Goal: Information Seeking & Learning: Learn about a topic

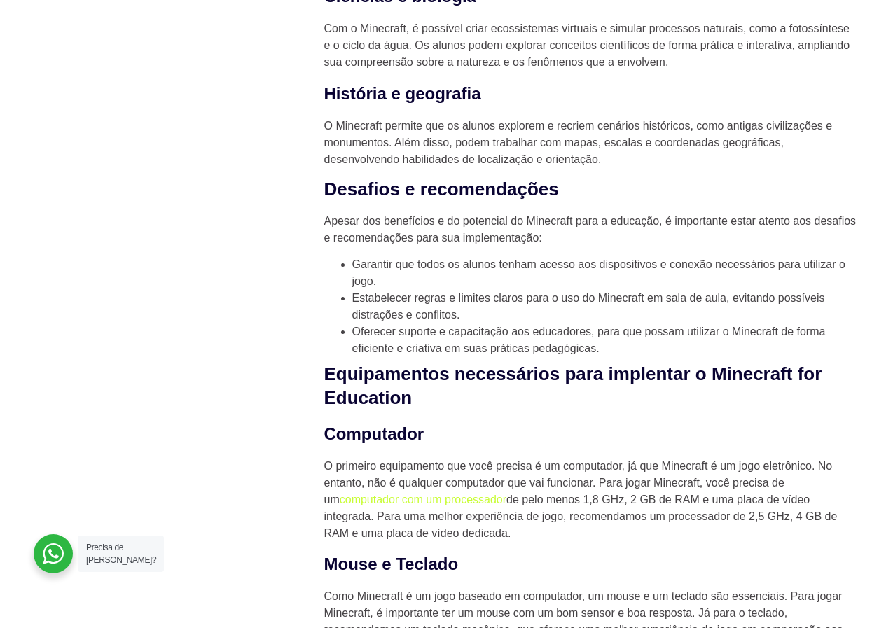
scroll to position [2943, 0]
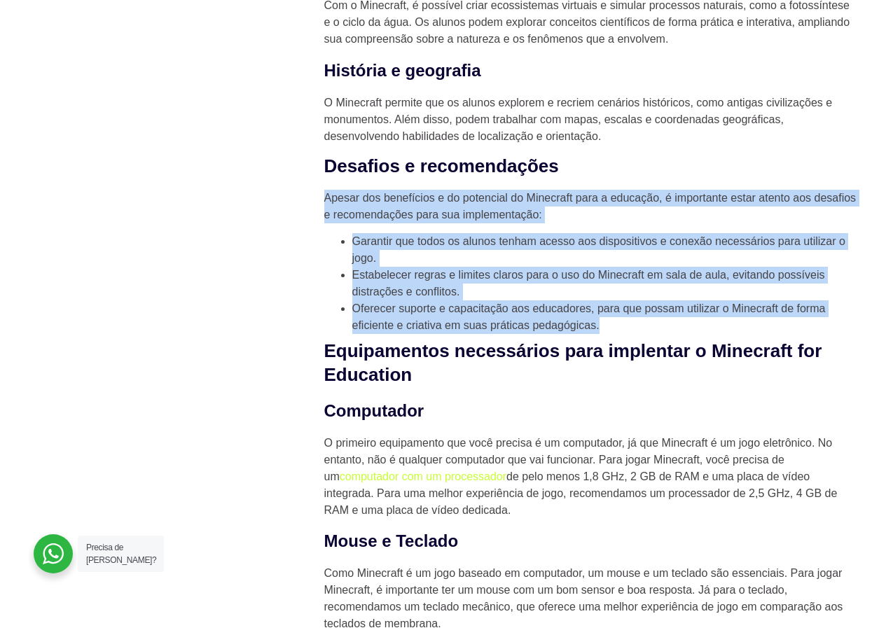
drag, startPoint x: 325, startPoint y: 204, endPoint x: 647, endPoint y: 329, distance: 345.8
copy div "Apesar dos benefícios e do potencial do Minecraft para a educação, é importante…"
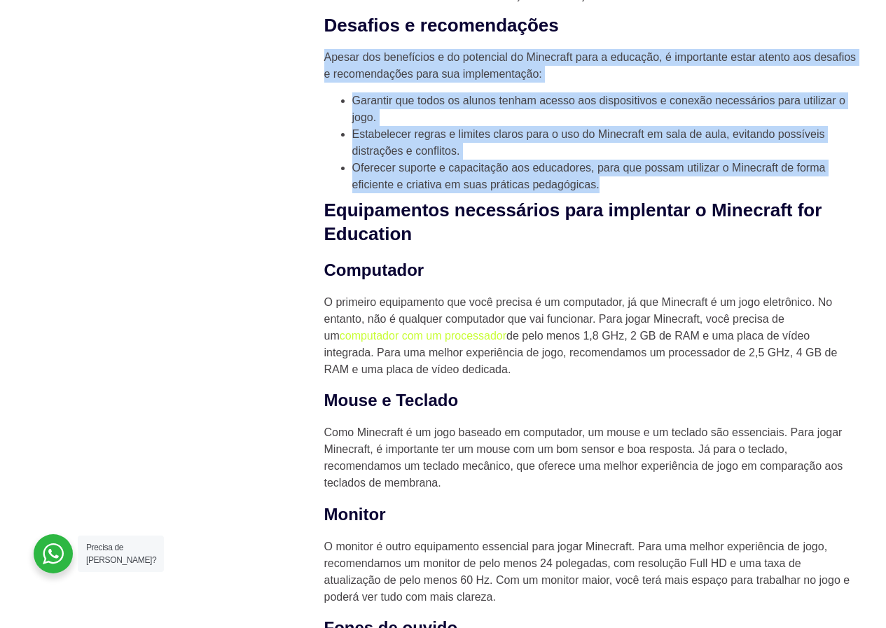
scroll to position [3083, 0]
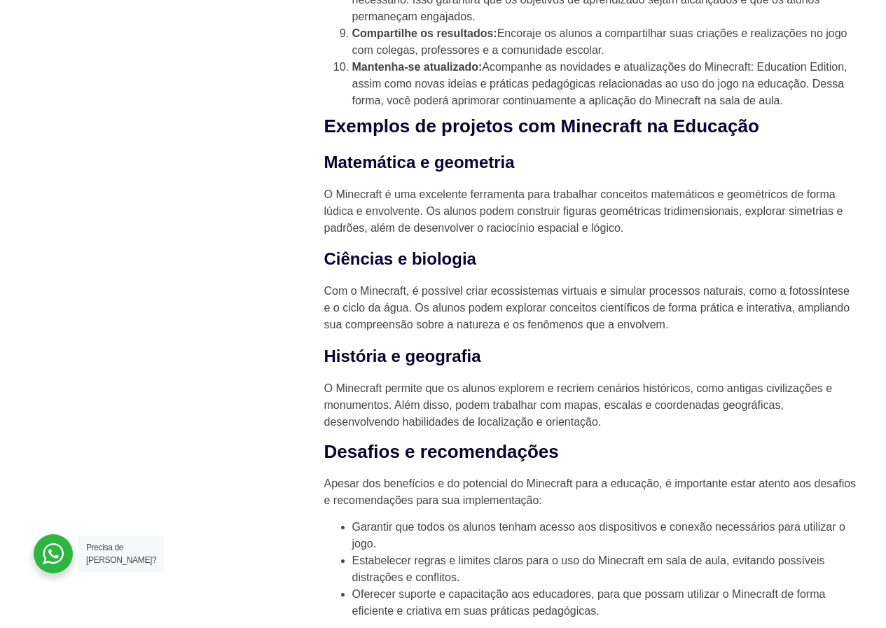
scroll to position [2662, 0]
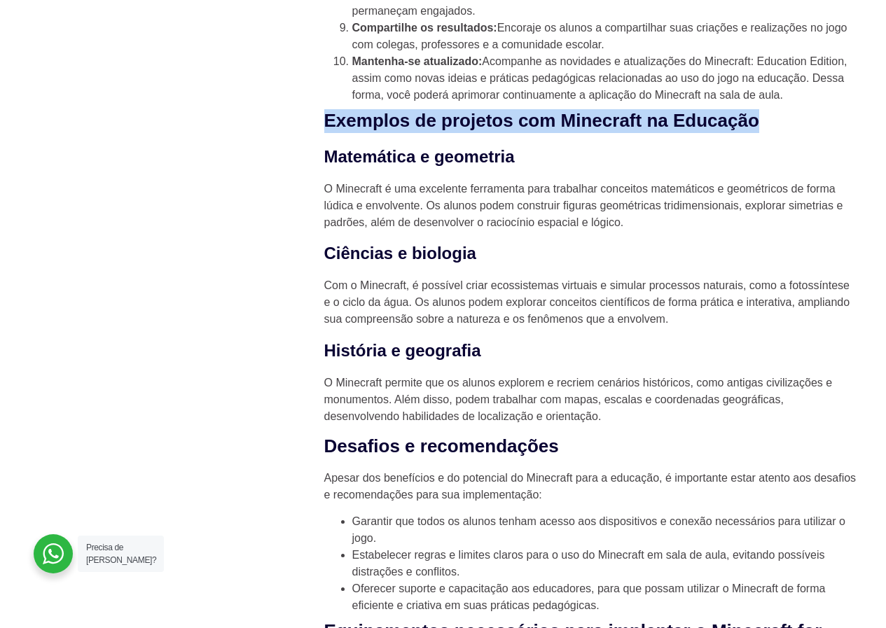
drag, startPoint x: 324, startPoint y: 119, endPoint x: 832, endPoint y: 132, distance: 507.4
click at [832, 132] on h2 "Exemplos de projetos com Minecraft na Educação" at bounding box center [590, 121] width 532 height 24
copy strong "Exemplos de projetos com Minecraft na Educação"
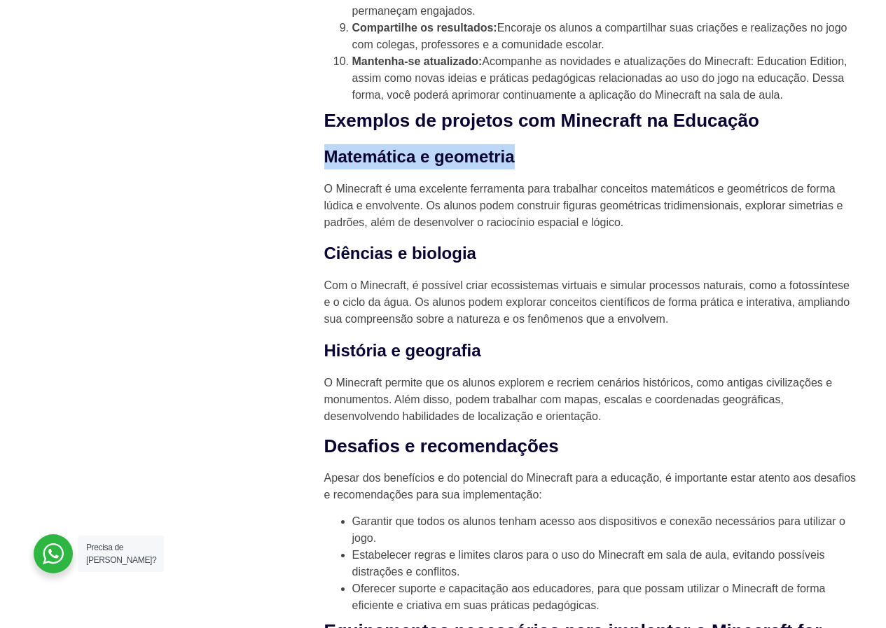
drag, startPoint x: 324, startPoint y: 160, endPoint x: 524, endPoint y: 169, distance: 200.6
click at [524, 169] on h3 "Matemática e geometria" at bounding box center [590, 156] width 532 height 25
copy h3 "Matemática e geometria"
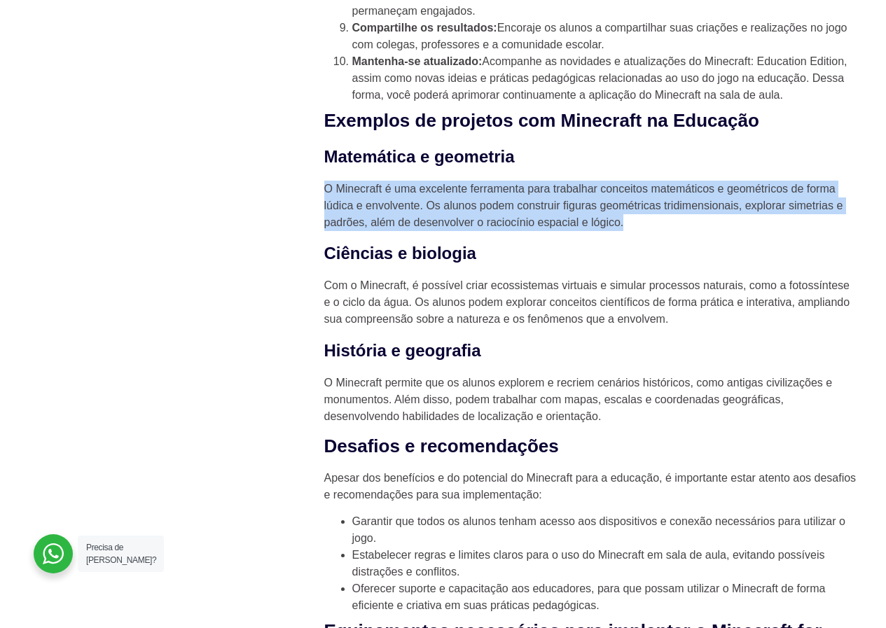
drag, startPoint x: 637, startPoint y: 224, endPoint x: 322, endPoint y: 196, distance: 315.8
click at [322, 196] on div "Minecraft for Education: uma nova abordagem no ensino O Minecraft é um jogo ele…" at bounding box center [590, 119] width 546 height 4703
copy p "O Minecraft é uma excelente ferramenta para trabalhar conceitos matemáticos e g…"
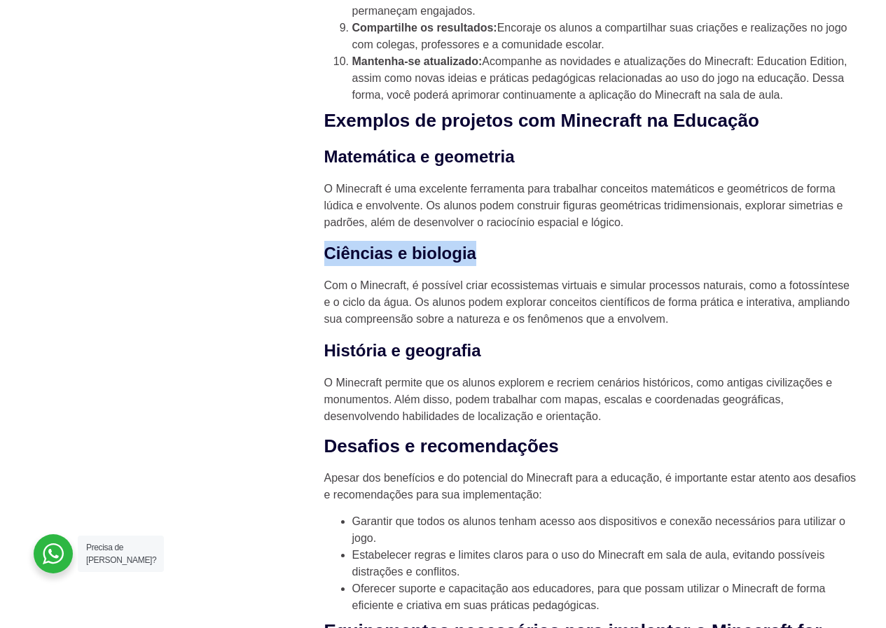
drag, startPoint x: 324, startPoint y: 259, endPoint x: 476, endPoint y: 262, distance: 152.8
click at [476, 262] on div "Minecraft for Education: uma nova abordagem no ensino O Minecraft é um jogo ele…" at bounding box center [590, 119] width 546 height 4703
copy h3 "Ciências e biologia"
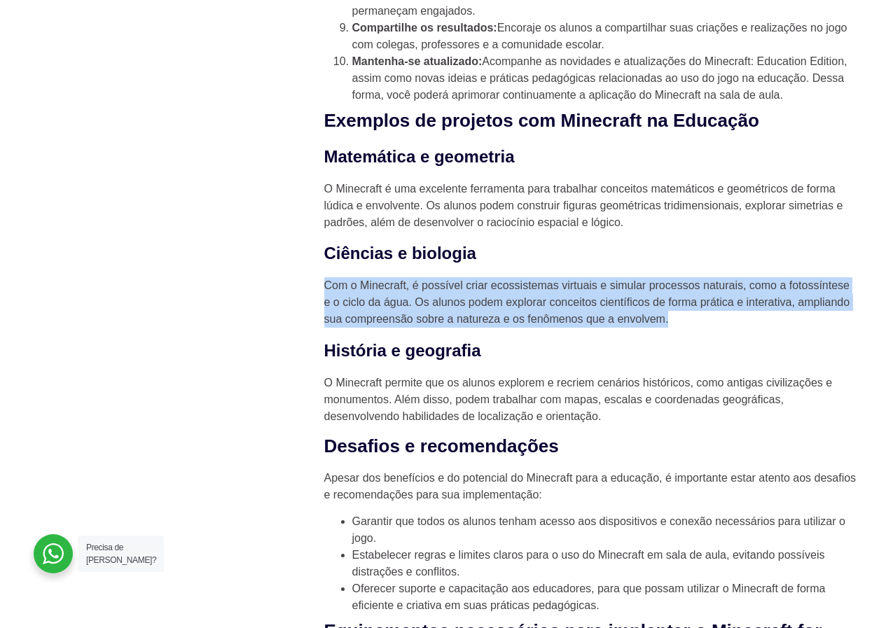
drag, startPoint x: 646, startPoint y: 331, endPoint x: 326, endPoint y: 295, distance: 321.6
click at [326, 295] on p "Com o Minecraft, é possível criar ecossistemas virtuais e simular processos nat…" at bounding box center [590, 302] width 532 height 50
copy p "Com o Minecraft, é possível criar ecossistemas virtuais e simular processos nat…"
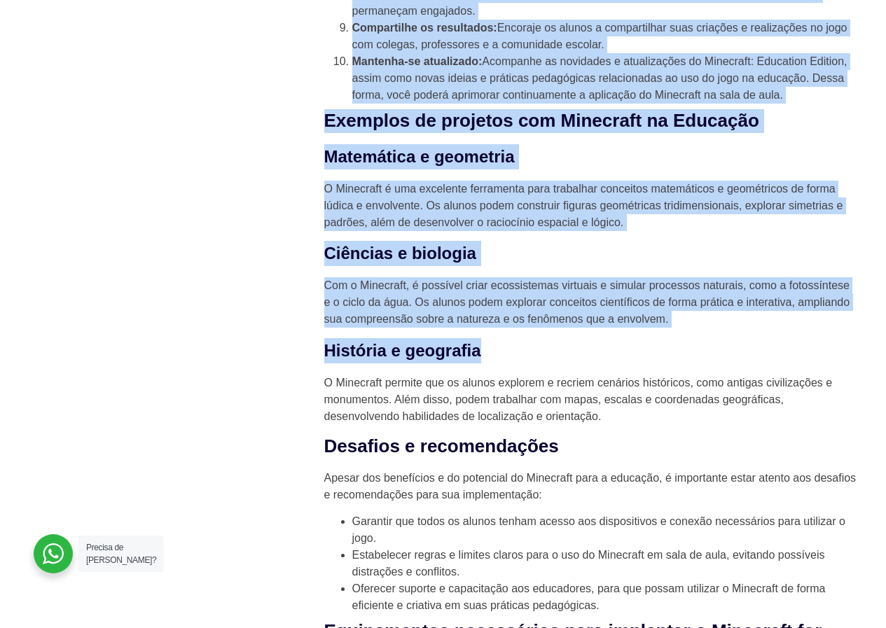
drag, startPoint x: 490, startPoint y: 357, endPoint x: 309, endPoint y: 361, distance: 181.5
click at [309, 361] on div "Novidades 10 certificações de TI mais valorizadas em 2025 HaaS como uma estraté…" at bounding box center [443, 119] width 841 height 4703
click at [513, 364] on h3 "História e geografia" at bounding box center [590, 350] width 532 height 25
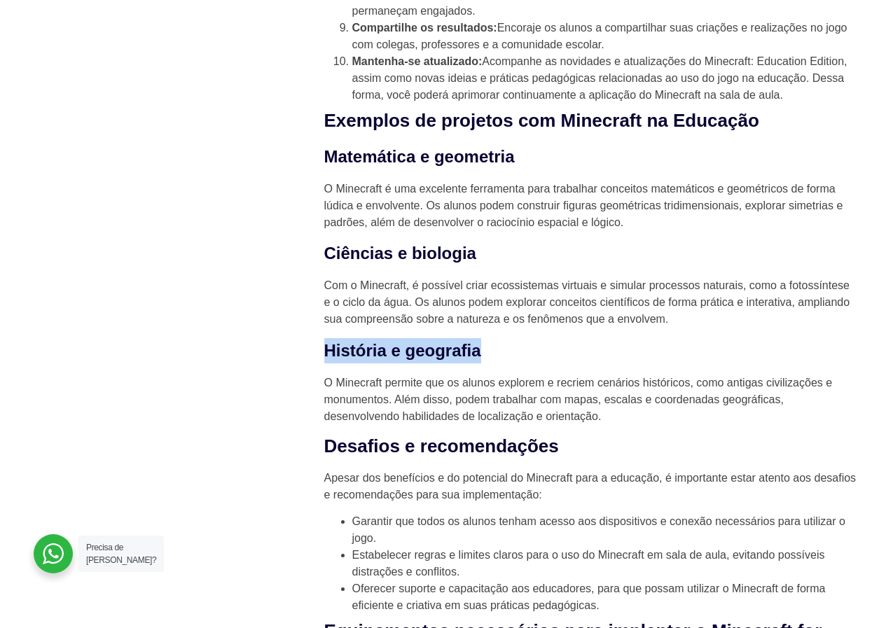
drag, startPoint x: 483, startPoint y: 359, endPoint x: 330, endPoint y: 363, distance: 152.8
click at [330, 363] on h3 "História e geografia" at bounding box center [590, 350] width 532 height 25
copy h3 "História e geografia"
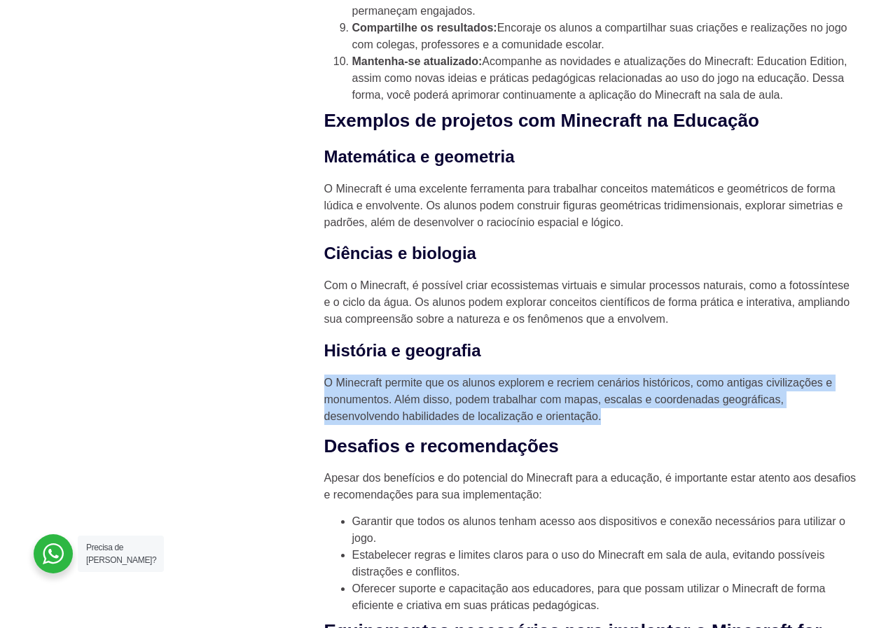
drag, startPoint x: 607, startPoint y: 423, endPoint x: 324, endPoint y: 393, distance: 284.7
click at [321, 393] on div "Minecraft for Education: uma nova abordagem no ensino O Minecraft é um jogo ele…" at bounding box center [590, 119] width 546 height 4703
copy p "O Minecraft permite que os alunos explorem e recriem cenários históricos, como …"
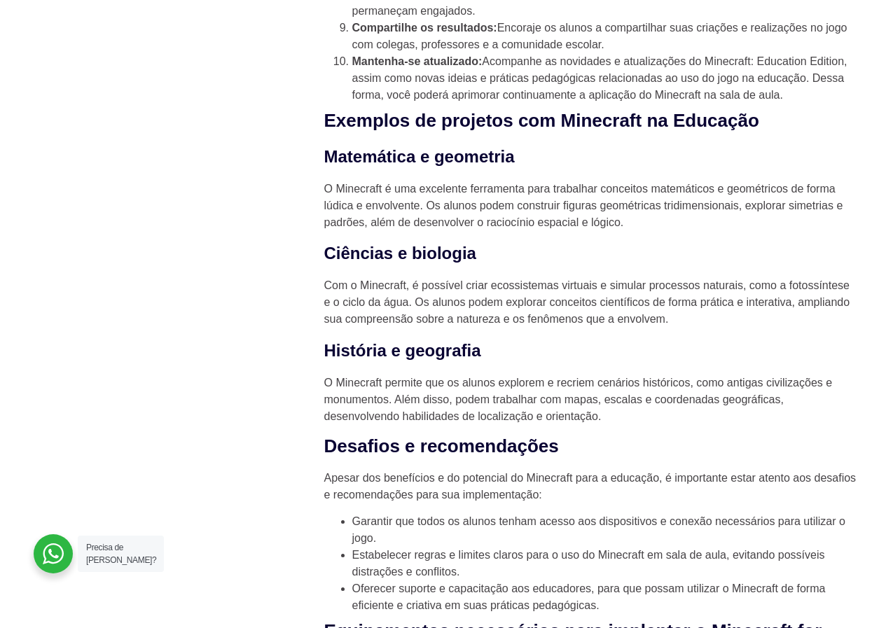
click at [140, 335] on div "Novidades 10 certificações de TI mais valorizadas em 2025 HaaS como uma estraté…" at bounding box center [159, 119] width 273 height 4703
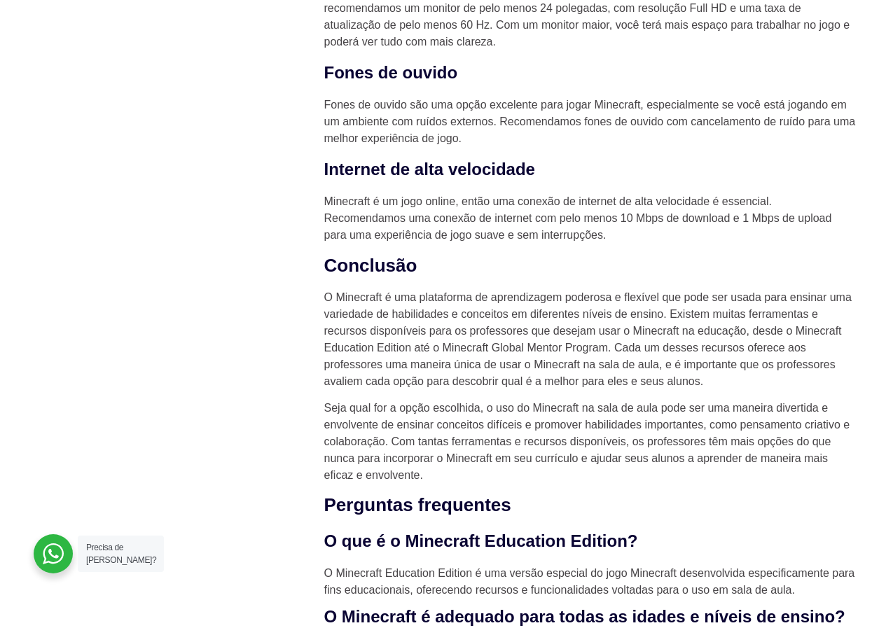
scroll to position [3219, 0]
